Goal: Information Seeking & Learning: Learn about a topic

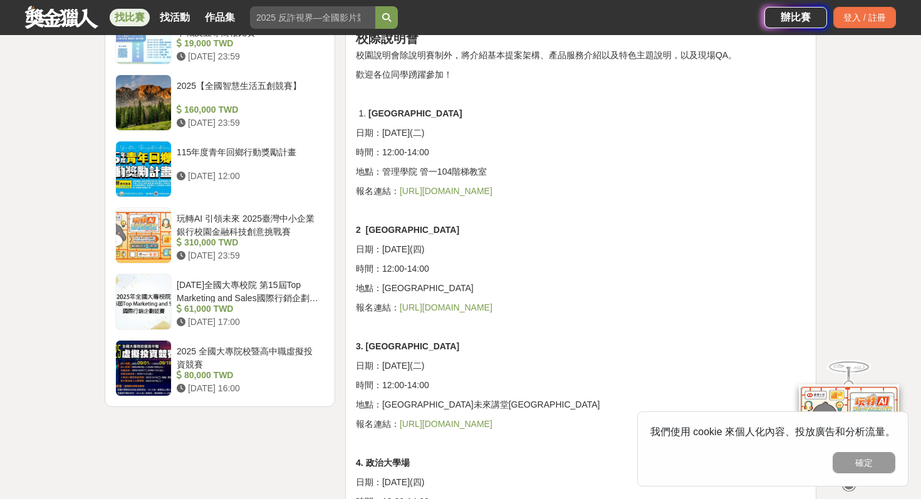
scroll to position [1455, 0]
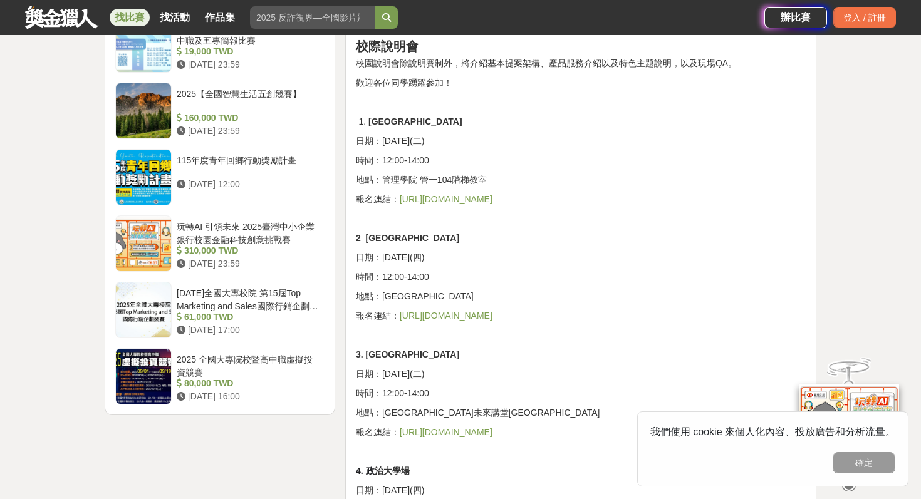
click at [492, 197] on link "https://forms.gle/1wvZZxKED6Kpuspj7" at bounding box center [446, 199] width 93 height 10
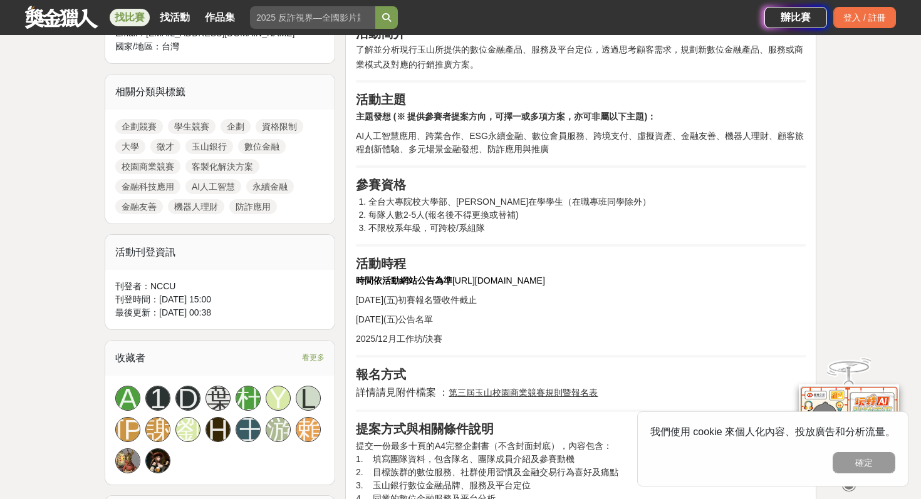
scroll to position [522, 0]
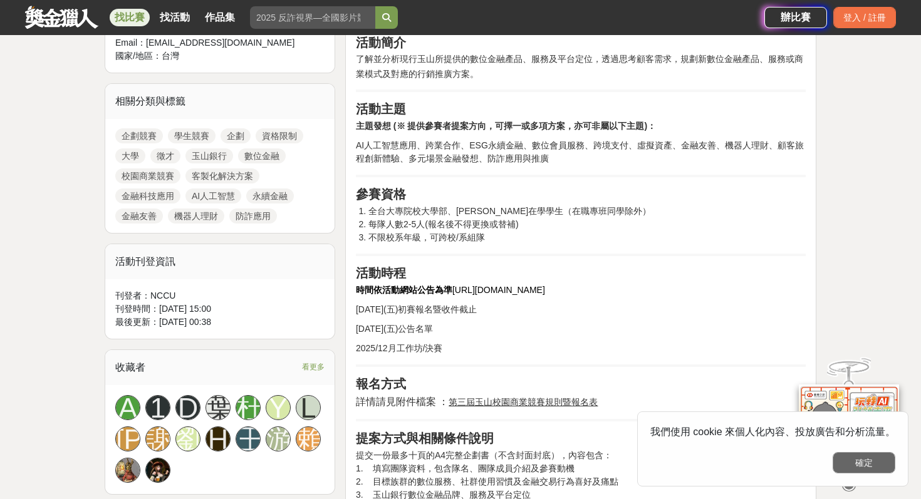
click at [852, 457] on button "確定" at bounding box center [864, 462] width 63 height 21
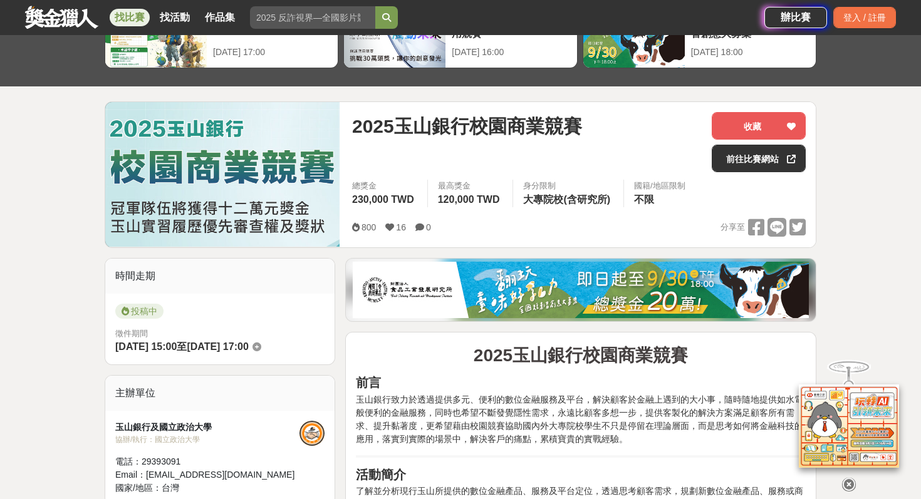
scroll to position [0, 0]
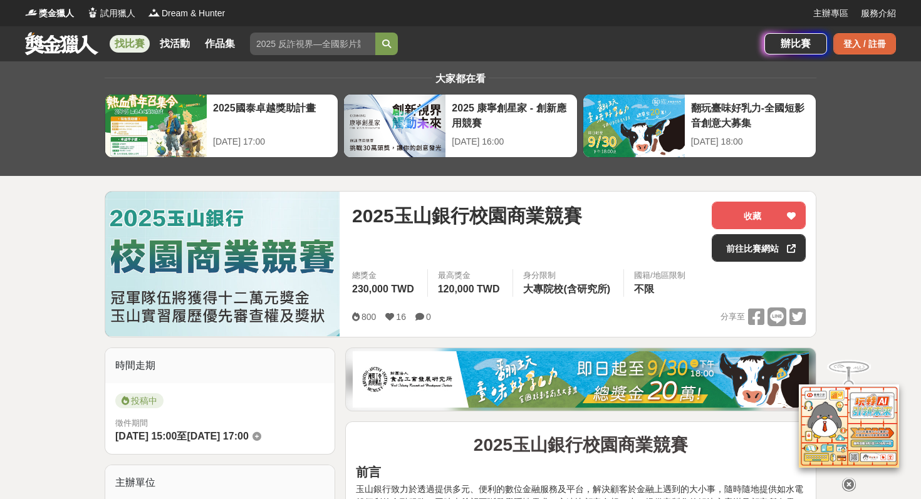
click at [863, 42] on div "登入 / 註冊" at bounding box center [864, 43] width 63 height 21
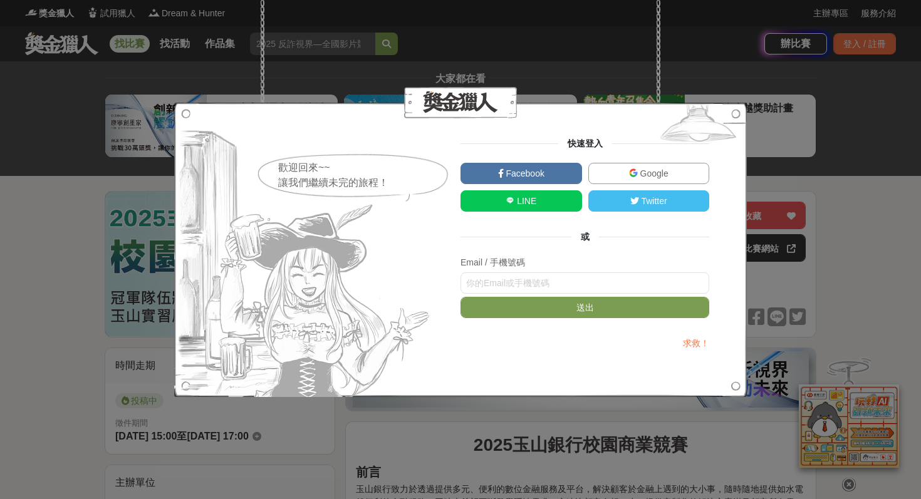
click at [615, 172] on link "Google" at bounding box center [649, 173] width 122 height 21
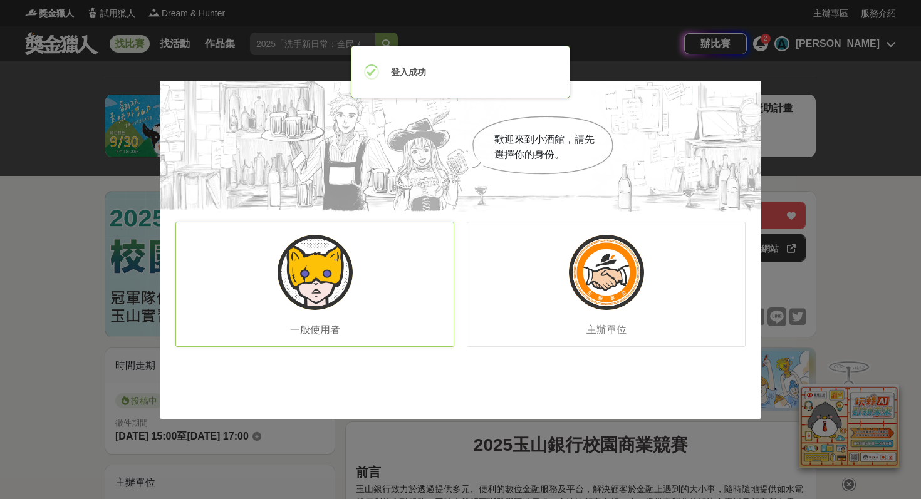
click at [385, 293] on div "一般使用者" at bounding box center [314, 284] width 279 height 125
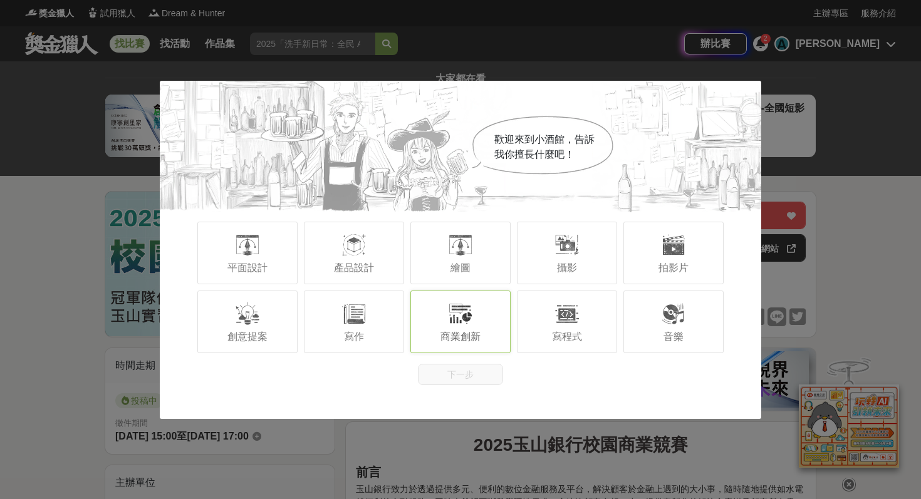
click at [468, 327] on div "商業創新" at bounding box center [460, 322] width 100 height 63
click at [383, 310] on div "寫作" at bounding box center [354, 322] width 100 height 63
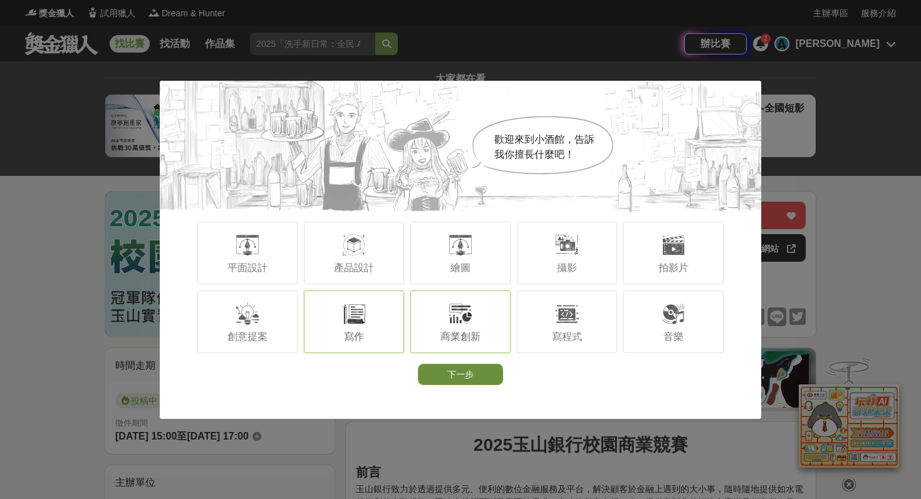
click at [454, 374] on button "下一步" at bounding box center [460, 374] width 85 height 21
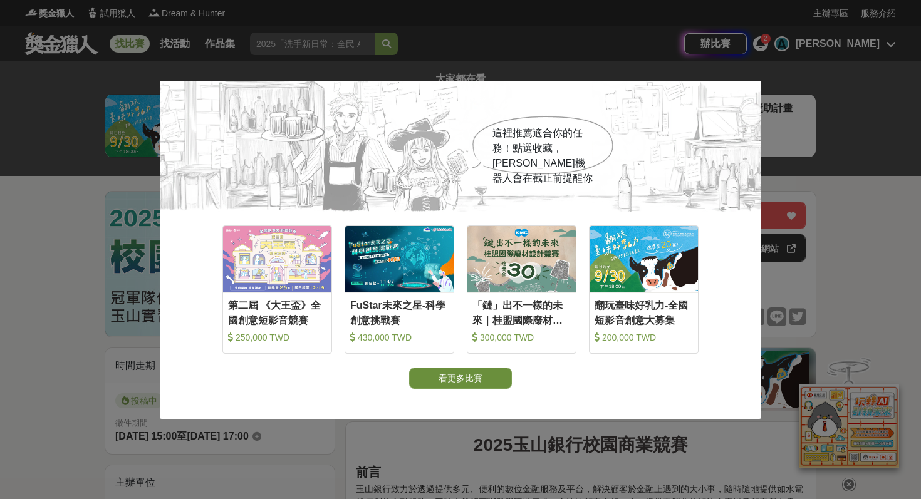
click at [454, 387] on button "看更多比賽" at bounding box center [460, 378] width 103 height 21
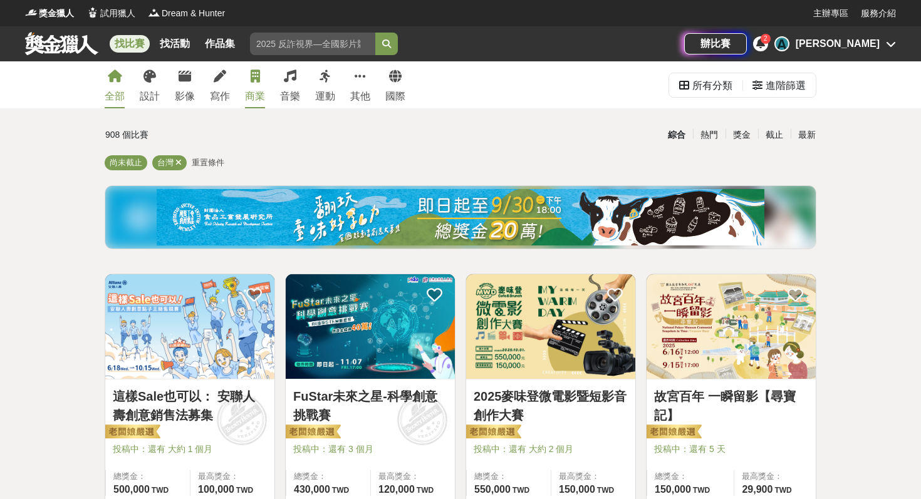
click at [264, 83] on link "商業" at bounding box center [255, 84] width 20 height 47
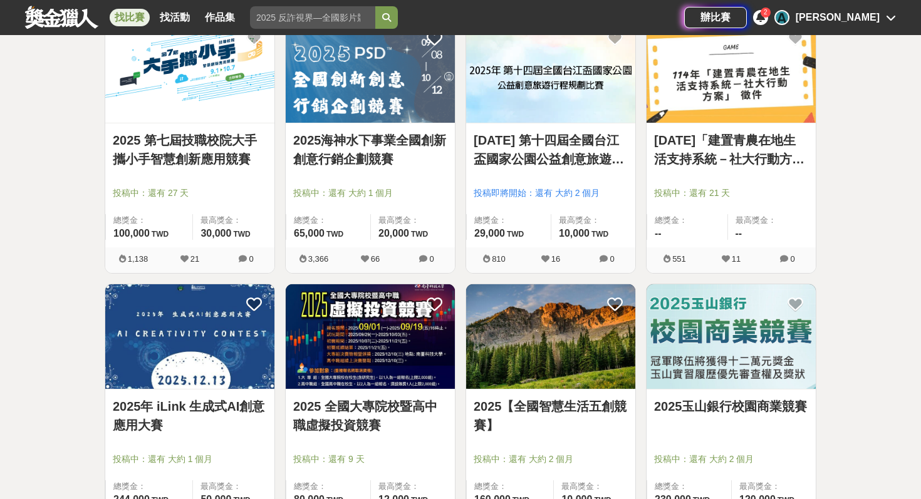
scroll to position [841, 0]
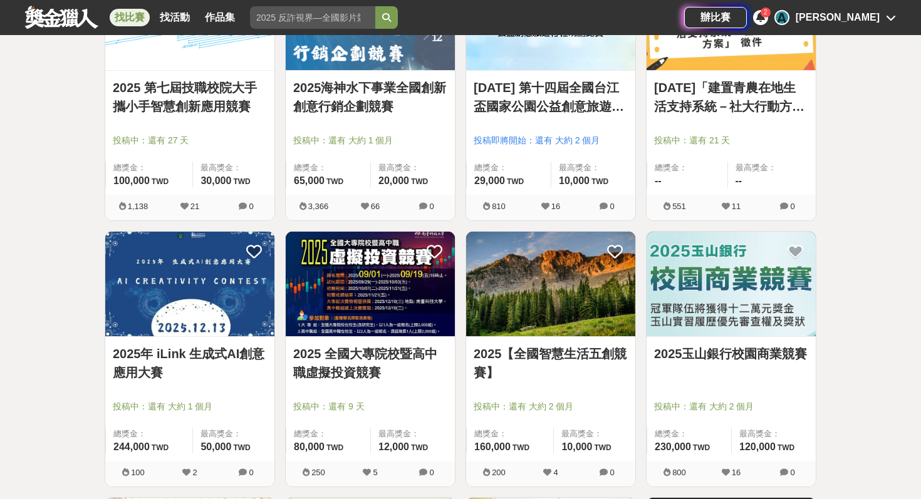
click at [725, 473] on icon at bounding box center [726, 473] width 8 height 8
click at [718, 332] on img at bounding box center [731, 284] width 169 height 105
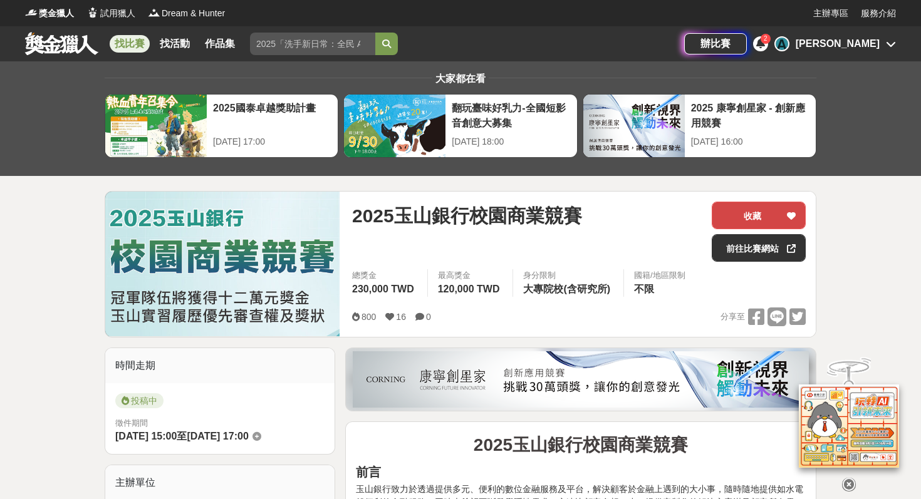
click at [747, 214] on button "收藏" at bounding box center [759, 216] width 94 height 28
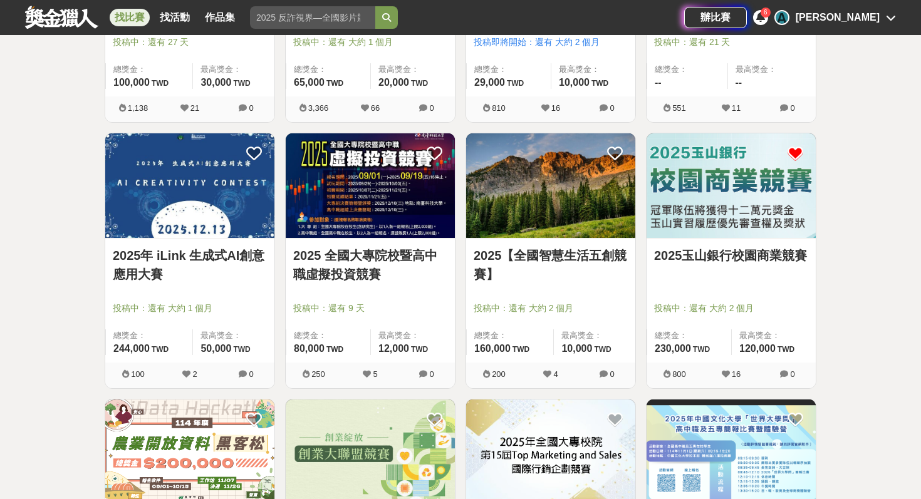
scroll to position [1081, 0]
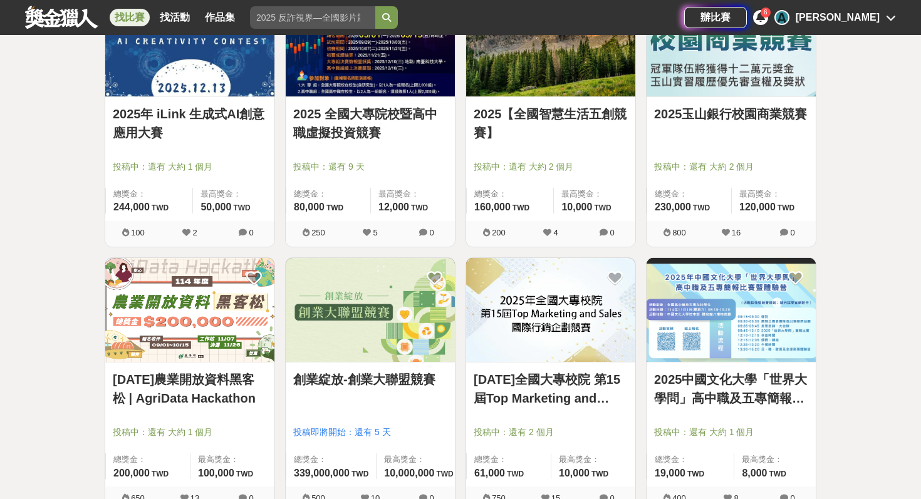
click at [333, 135] on link "2025 全國大專院校暨高中職虛擬投資競賽" at bounding box center [370, 124] width 154 height 38
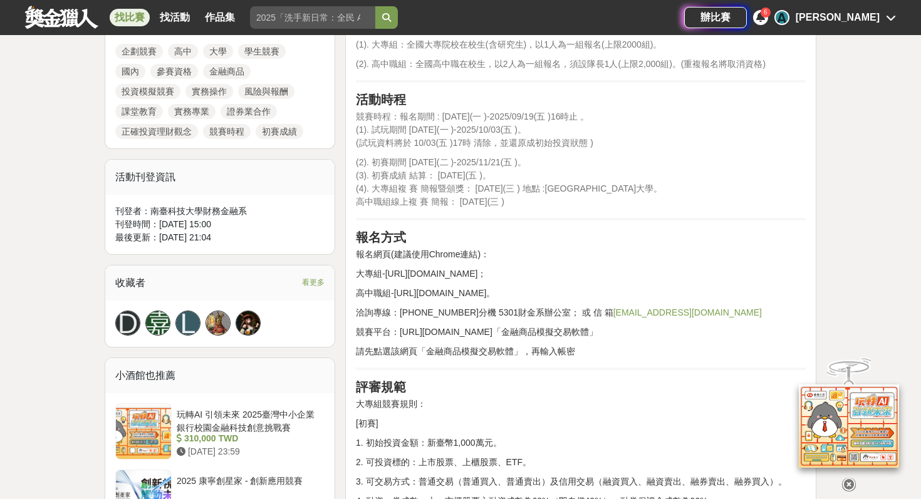
scroll to position [637, 0]
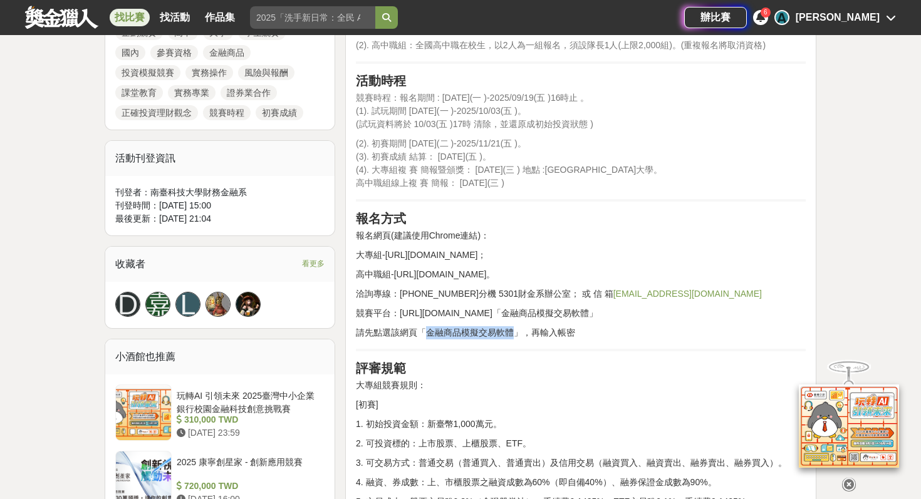
drag, startPoint x: 426, startPoint y: 338, endPoint x: 515, endPoint y: 331, distance: 89.2
click at [515, 331] on p "請先點選該網頁「金融商品模擬交易軟體」，再輸入帳密" at bounding box center [581, 332] width 450 height 13
click at [513, 366] on h2 "評審規範" at bounding box center [581, 368] width 450 height 15
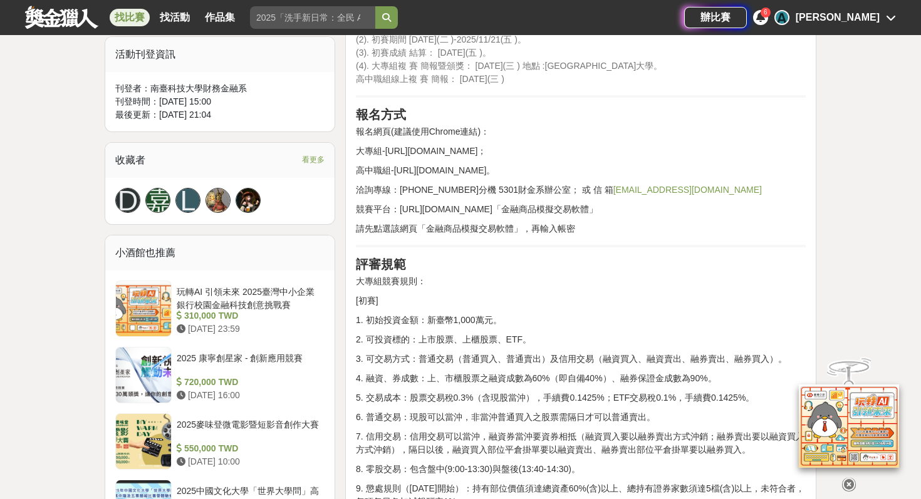
scroll to position [839, 0]
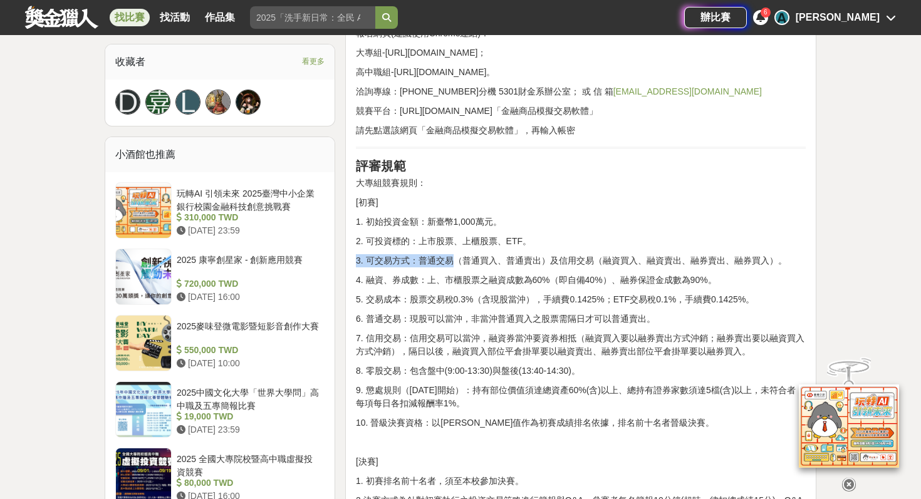
drag, startPoint x: 376, startPoint y: 249, endPoint x: 445, endPoint y: 265, distance: 71.4
click at [445, 265] on p "3. 可交易方式：普通交易（普通買入、普通賣出）及信用交易（融資買入、融資賣出、融券賣出、融券買入）。" at bounding box center [581, 260] width 450 height 13
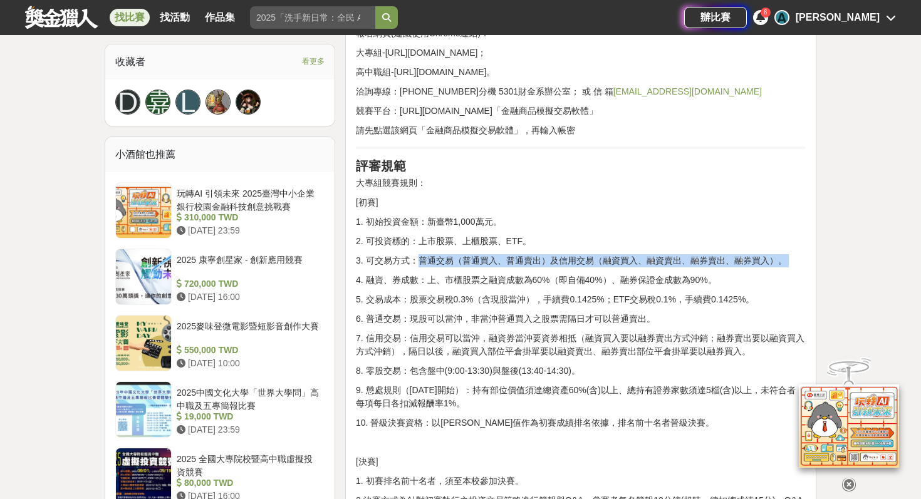
drag, startPoint x: 417, startPoint y: 261, endPoint x: 469, endPoint y: 276, distance: 54.1
click at [470, 277] on p "4. 融資、券成數：上、市櫃股票之融資成數為60%（即自備40%）、融券保證金成數為90%。" at bounding box center [581, 280] width 450 height 13
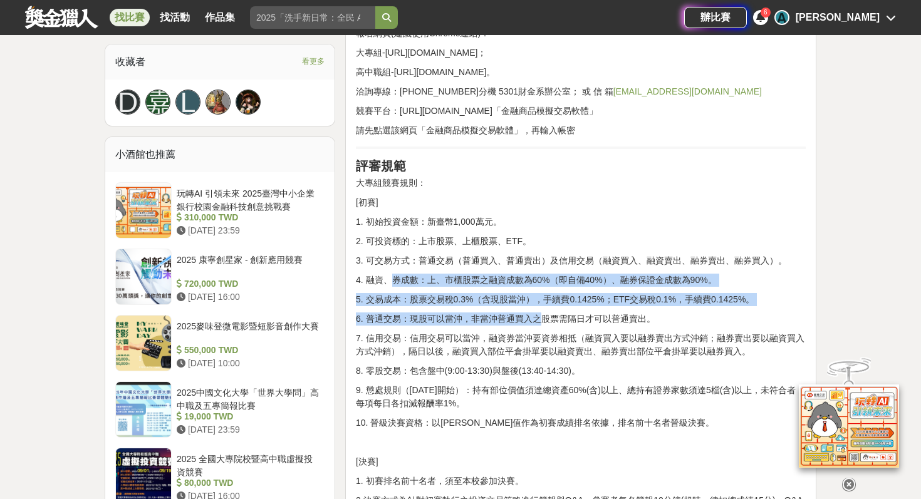
drag, startPoint x: 395, startPoint y: 281, endPoint x: 538, endPoint y: 320, distance: 147.4
click at [538, 320] on p "6. 普通交易：現股可以當沖，非當沖普通買入之股票需隔日才可以普通賣出。" at bounding box center [581, 319] width 450 height 13
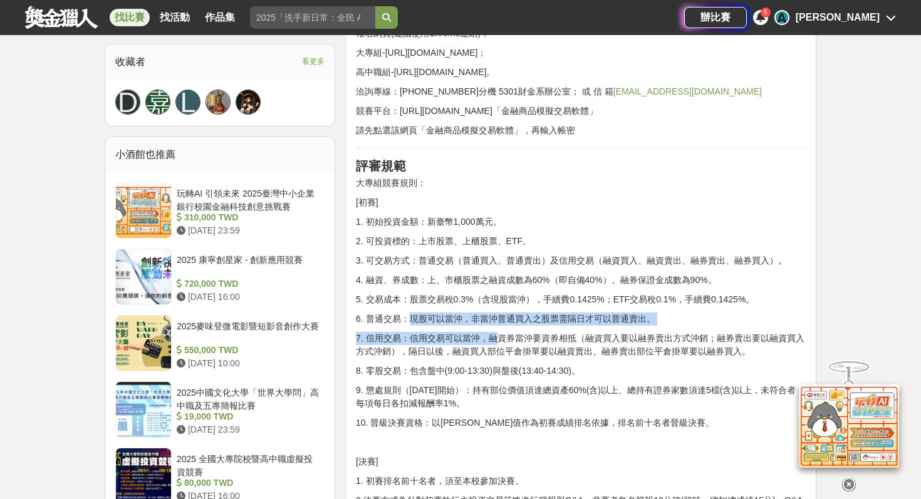
drag, startPoint x: 407, startPoint y: 320, endPoint x: 501, endPoint y: 336, distance: 94.8
click at [501, 336] on p "7. 信用交易：信用交易可以當沖，融資券當沖要資券相抵（融資買入要以融券賣出方式沖銷；融券賣出要以融資買入方式沖銷），隔日以後，融資買入部位平倉掛單要以融資賣…" at bounding box center [581, 345] width 450 height 26
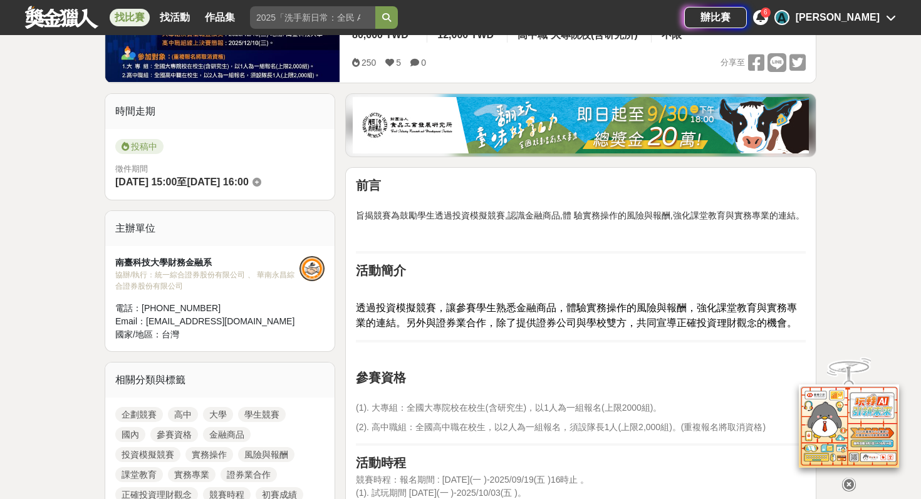
scroll to position [0, 0]
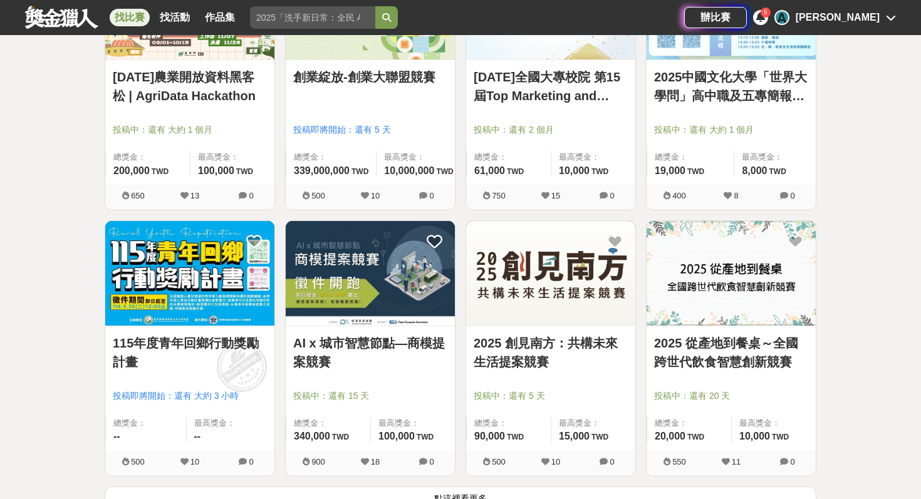
scroll to position [1442, 0]
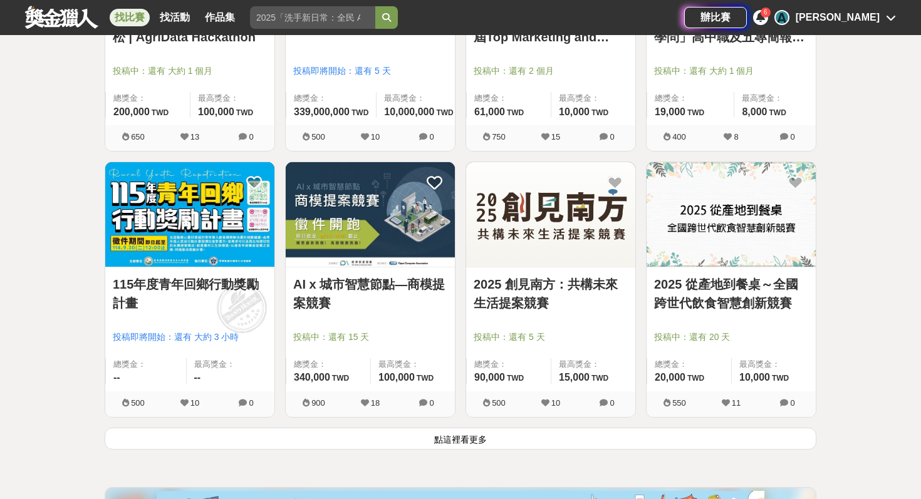
click at [446, 448] on button "點這裡看更多" at bounding box center [461, 439] width 712 height 22
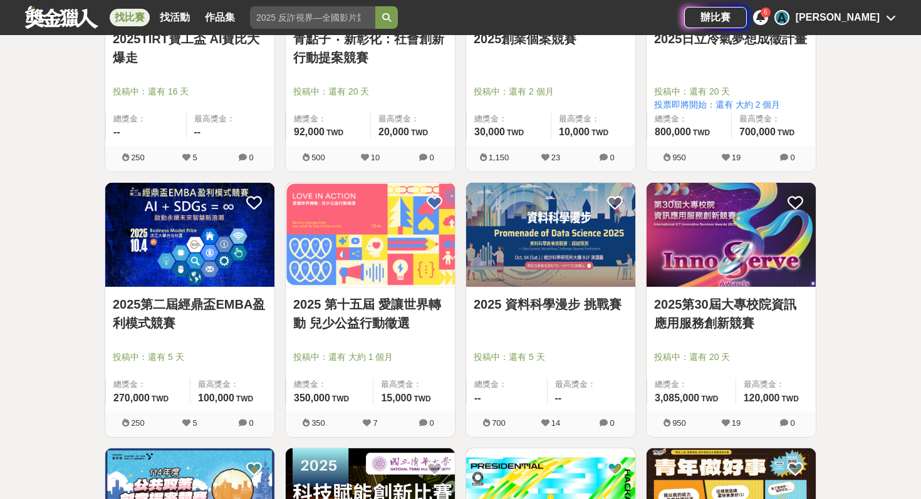
scroll to position [2508, 0]
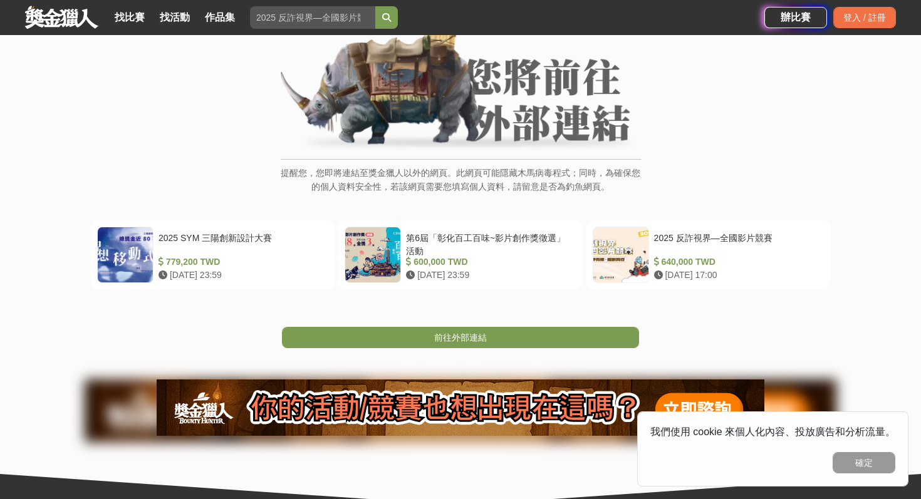
scroll to position [103, 0]
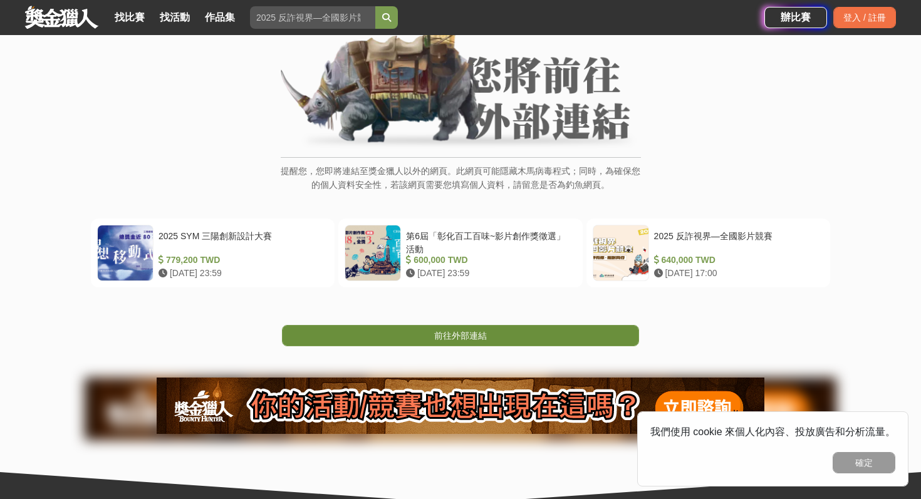
click at [504, 337] on link "前往外部連結" at bounding box center [460, 335] width 357 height 21
